Goal: Find specific page/section: Find specific page/section

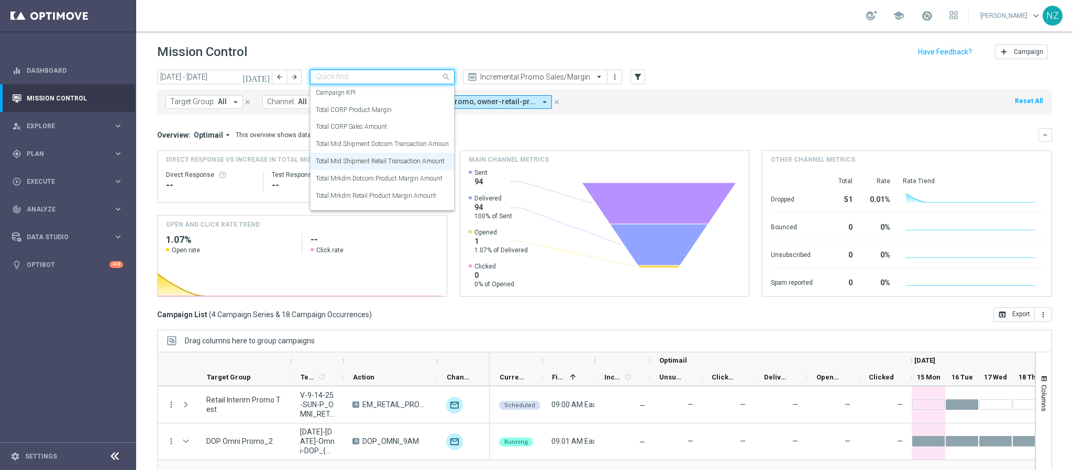
click at [406, 76] on input "text" at bounding box center [372, 77] width 112 height 9
click at [696, 81] on div "today 15 Sep 2025 - 21 Sep 2025 arrow_back arrow_forward Quick find Total Mid S…" at bounding box center [604, 78] width 895 height 16
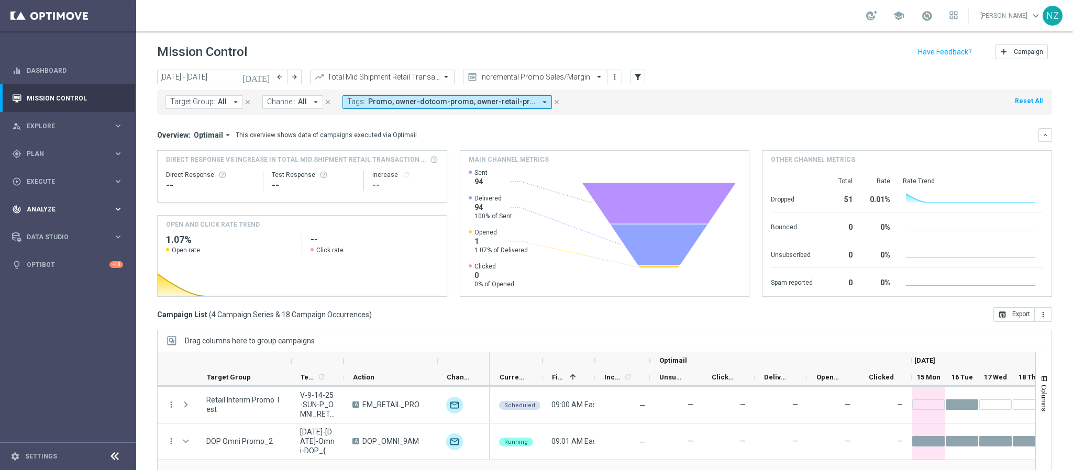
click at [69, 198] on div "track_changes Analyze keyboard_arrow_right" at bounding box center [67, 209] width 135 height 28
click at [74, 313] on button "BI Studio keyboard_arrow_right" at bounding box center [75, 309] width 96 height 8
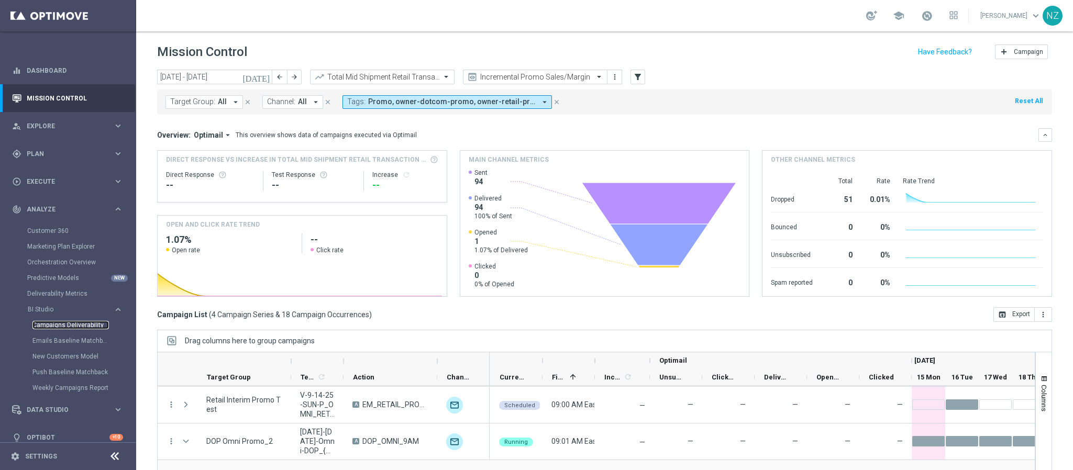
click at [74, 326] on link "Campaigns Deliverability" at bounding box center [70, 325] width 76 height 8
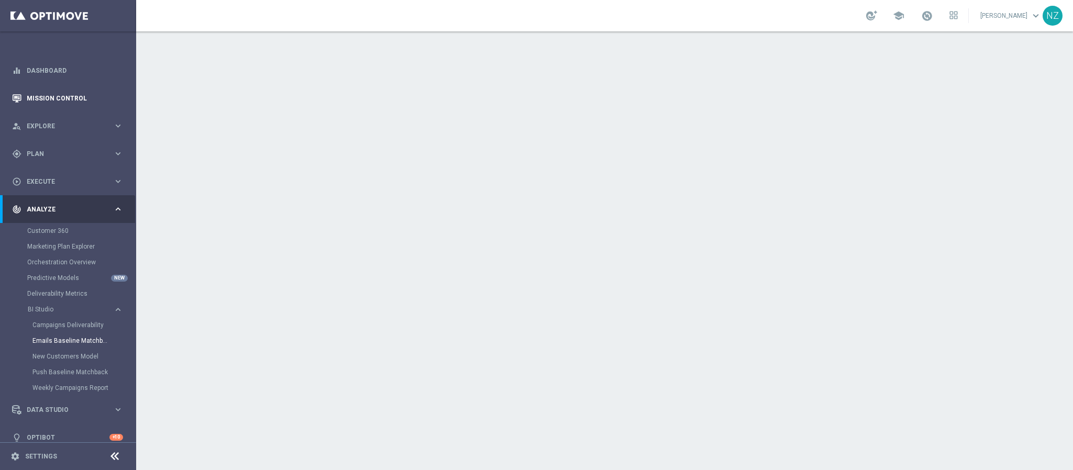
click at [63, 88] on link "Mission Control" at bounding box center [75, 98] width 96 height 28
